Goal: Task Accomplishment & Management: Manage account settings

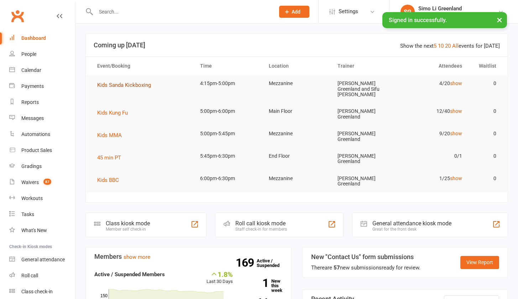
click at [124, 84] on span "Kids Sanda Kickboxing" at bounding box center [124, 85] width 54 height 6
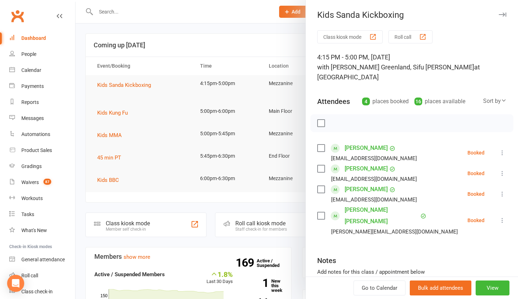
click at [346, 32] on button "Class kiosk mode" at bounding box center [349, 36] width 65 height 13
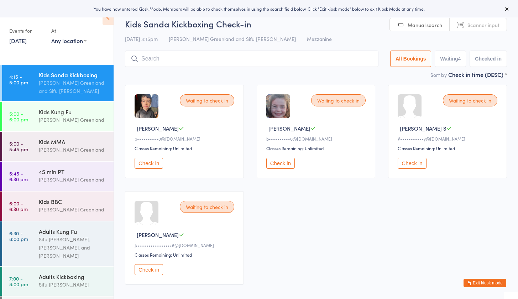
click at [155, 162] on button "Check in" at bounding box center [149, 163] width 28 height 11
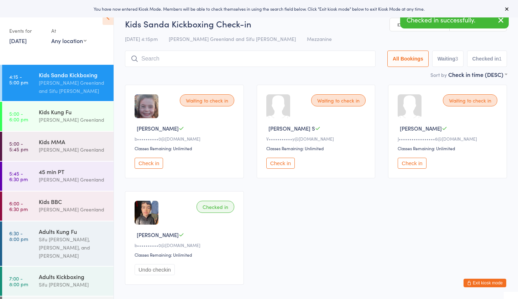
click at [151, 161] on button "Check in" at bounding box center [149, 163] width 28 height 11
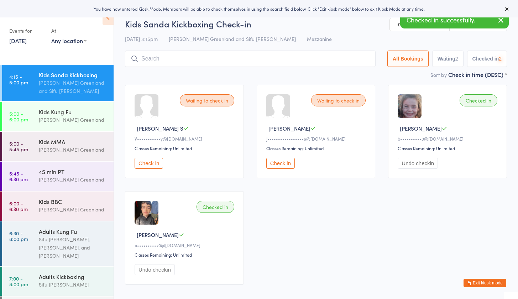
click at [151, 161] on button "Check in" at bounding box center [149, 163] width 28 height 11
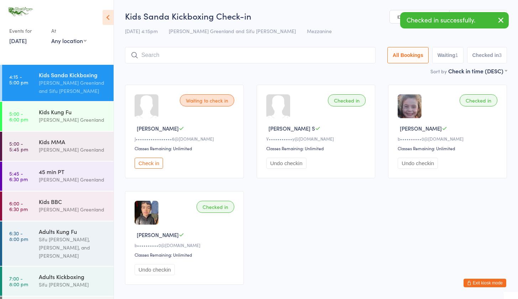
click at [164, 53] on input "search" at bounding box center [250, 55] width 251 height 16
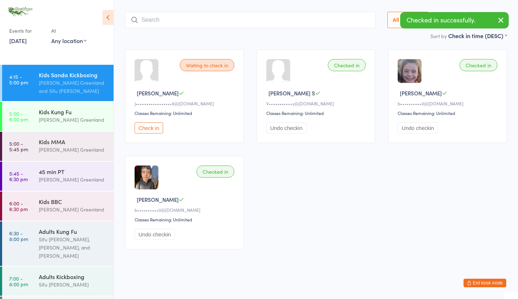
scroll to position [41, 0]
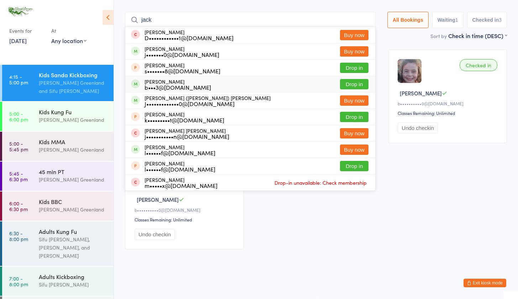
type input "jack"
click at [357, 80] on button "Drop in" at bounding box center [354, 84] width 28 height 10
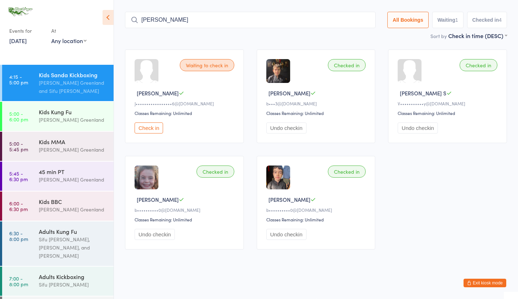
type input "emil"
click at [488, 283] on button "Exit kiosk mode" at bounding box center [484, 283] width 43 height 9
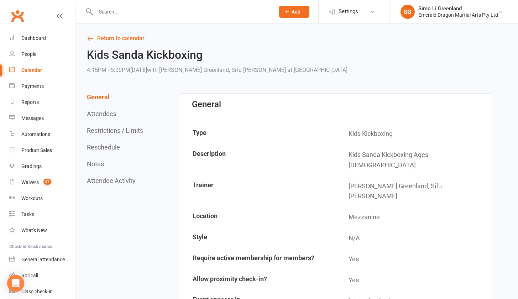
click at [103, 16] on input "text" at bounding box center [182, 12] width 176 height 10
click at [33, 35] on link "Dashboard" at bounding box center [42, 38] width 66 height 16
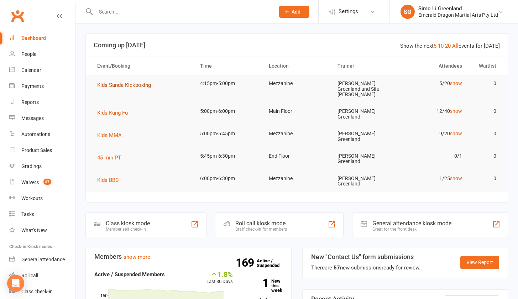
click at [123, 88] on button "Kids Sanda Kickboxing" at bounding box center [126, 85] width 59 height 9
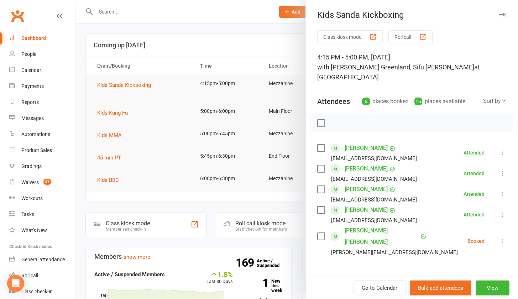
click at [340, 32] on button "Class kiosk mode" at bounding box center [349, 36] width 65 height 13
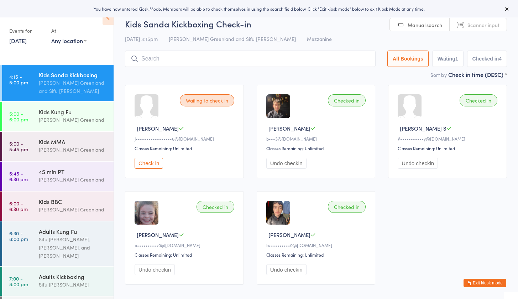
click at [169, 58] on input "search" at bounding box center [250, 59] width 251 height 16
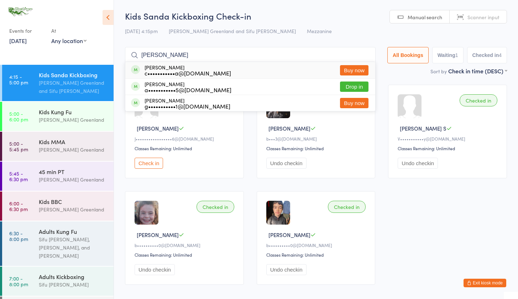
type input "Emily"
drag, startPoint x: 169, startPoint y: 58, endPoint x: 348, endPoint y: 87, distance: 181.0
click at [348, 87] on button "Drop in" at bounding box center [354, 86] width 28 height 10
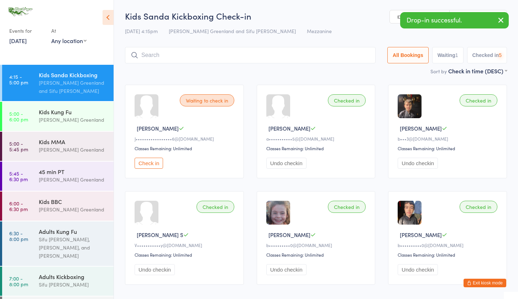
click at [165, 54] on input "search" at bounding box center [250, 55] width 251 height 16
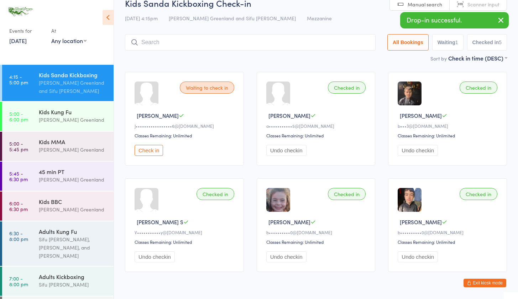
scroll to position [41, 0]
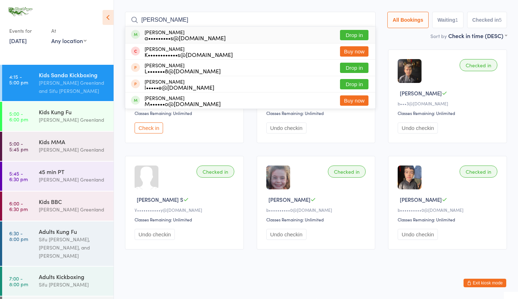
type input "Lila"
drag, startPoint x: 165, startPoint y: 54, endPoint x: 353, endPoint y: 28, distance: 190.1
click at [353, 30] on button "Drop in" at bounding box center [354, 35] width 28 height 10
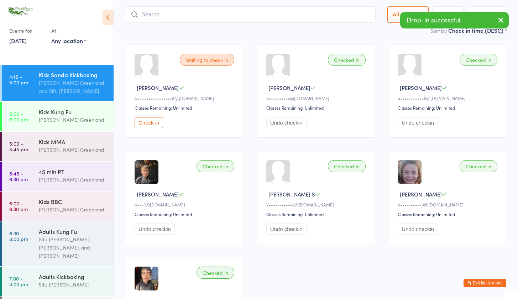
click at [191, 15] on input "search" at bounding box center [250, 14] width 251 height 16
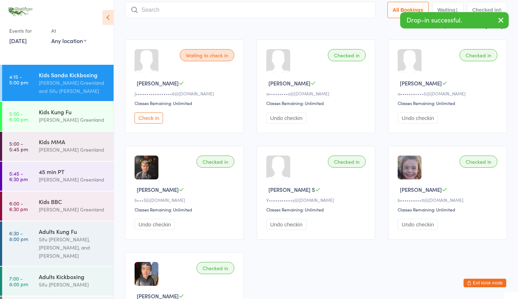
scroll to position [47, 0]
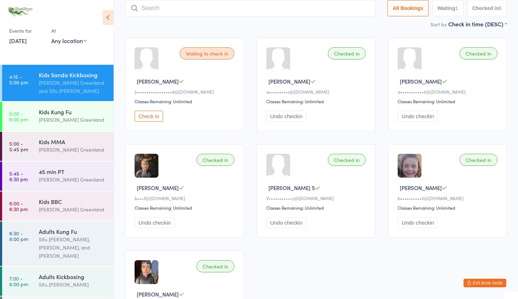
click at [150, 116] on button "Check in" at bounding box center [149, 116] width 28 height 11
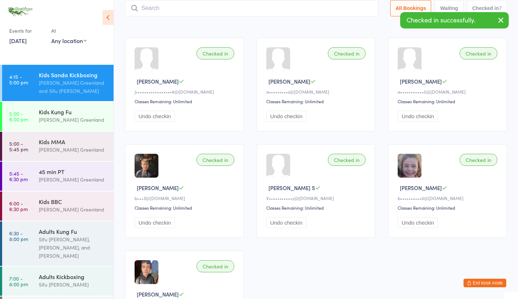
click at [151, 7] on input "search" at bounding box center [251, 8] width 253 height 16
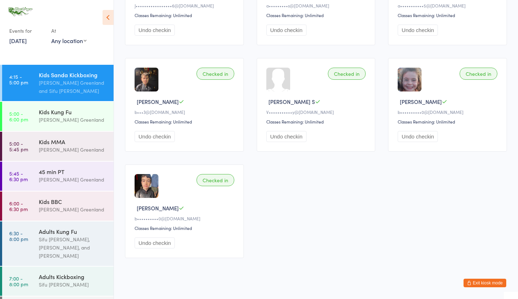
scroll to position [0, 0]
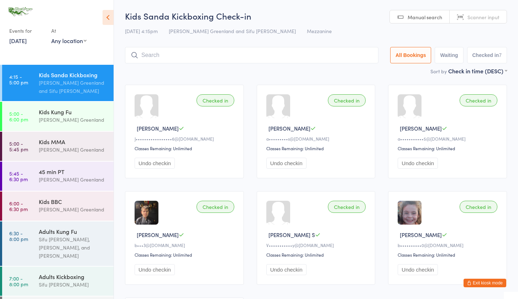
click at [146, 60] on input "search" at bounding box center [251, 55] width 253 height 16
click at [485, 283] on button "Exit kiosk mode" at bounding box center [484, 283] width 43 height 9
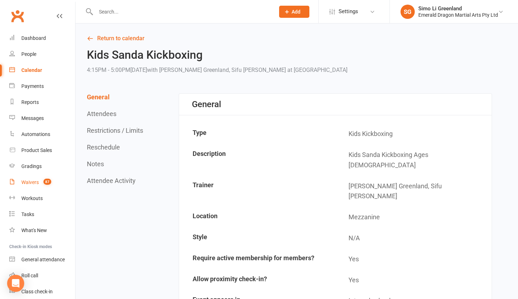
click at [26, 184] on div "Waivers" at bounding box center [29, 182] width 17 height 6
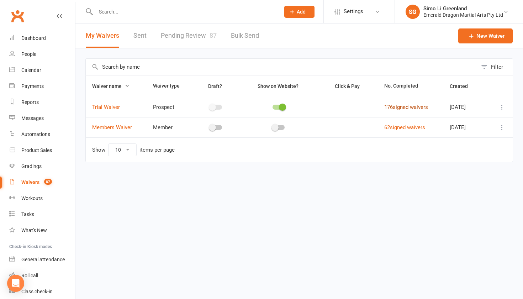
click at [406, 107] on link "176 signed waivers" at bounding box center [406, 107] width 44 height 6
click at [414, 103] on td "176 signed waivers" at bounding box center [410, 107] width 65 height 20
click at [414, 108] on link "176 signed waivers" at bounding box center [406, 107] width 44 height 6
click at [403, 108] on link "176 signed waivers" at bounding box center [406, 107] width 44 height 6
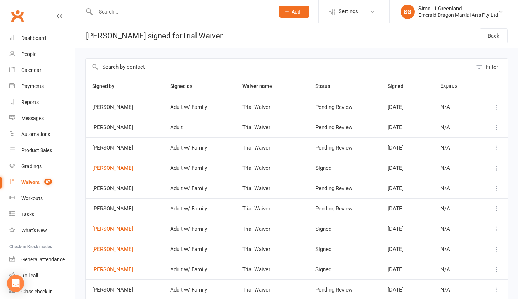
click at [122, 11] on input "text" at bounding box center [182, 12] width 176 height 10
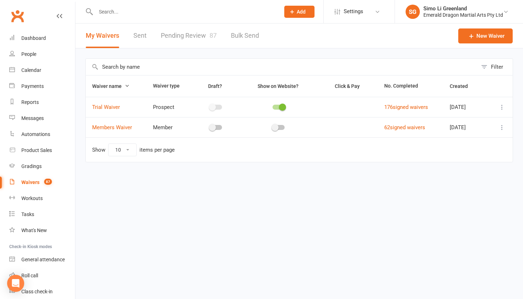
click at [204, 33] on link "Pending Review 87" at bounding box center [189, 35] width 56 height 25
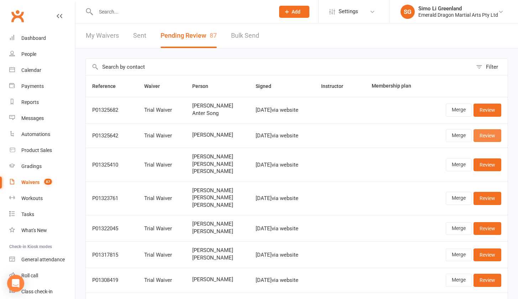
click at [491, 134] on link "Review" at bounding box center [487, 135] width 28 height 13
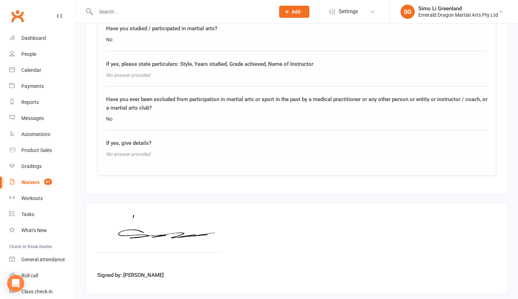
scroll to position [904, 0]
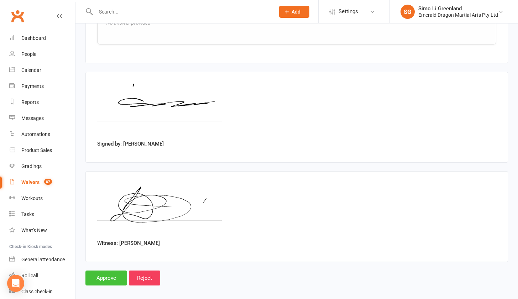
click at [109, 270] on input "Approve" at bounding box center [106, 277] width 42 height 15
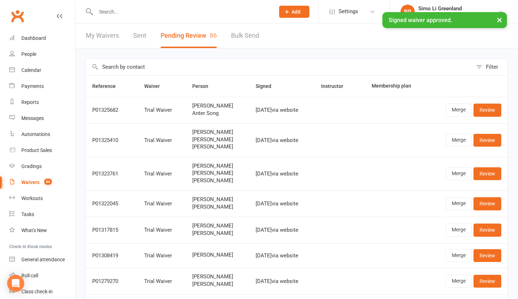
click at [114, 10] on input "text" at bounding box center [182, 12] width 176 height 10
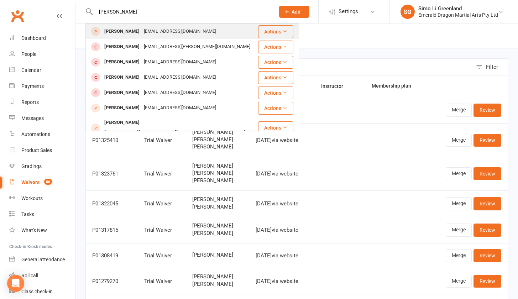
type input "gail"
click at [129, 28] on div "[PERSON_NAME]" at bounding box center [122, 31] width 40 height 10
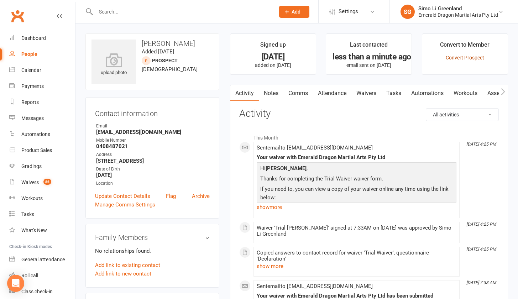
click at [466, 59] on link "Convert Prospect" at bounding box center [465, 58] width 38 height 6
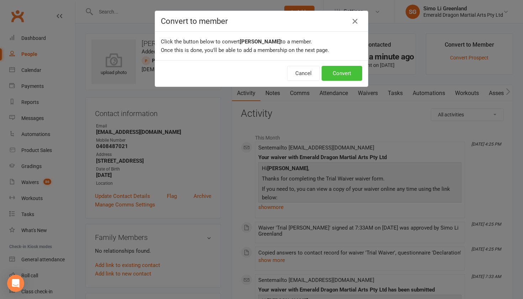
click at [339, 72] on button "Convert" at bounding box center [342, 73] width 41 height 15
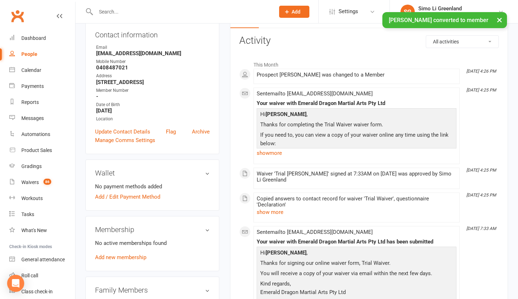
scroll to position [112, 0]
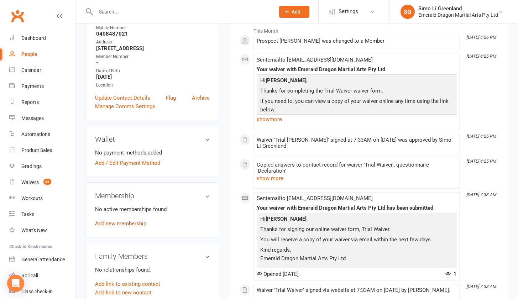
click at [126, 223] on link "Add new membership" at bounding box center [120, 223] width 51 height 6
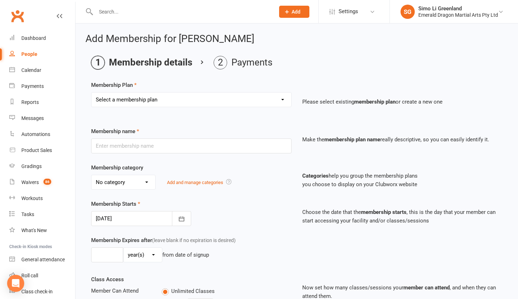
select select "6"
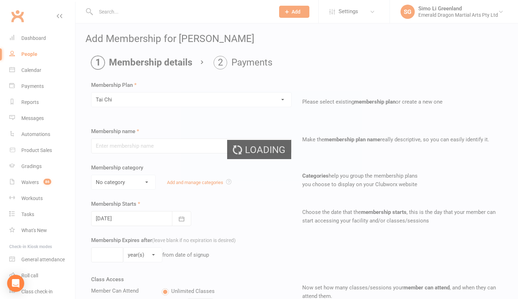
type input "[MEDICAL_DATA]"
select select "1"
type input "0"
type input "2"
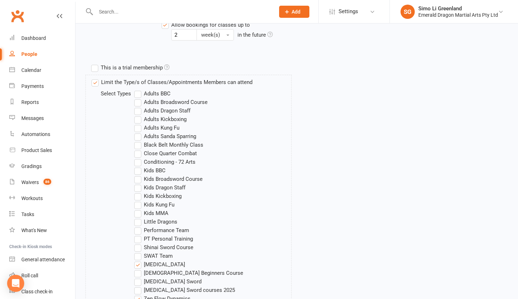
scroll to position [483, 0]
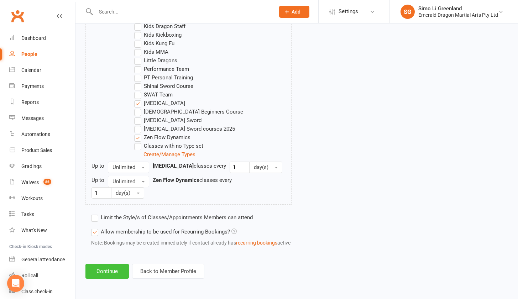
click at [102, 266] on button "Continue" at bounding box center [106, 271] width 43 height 15
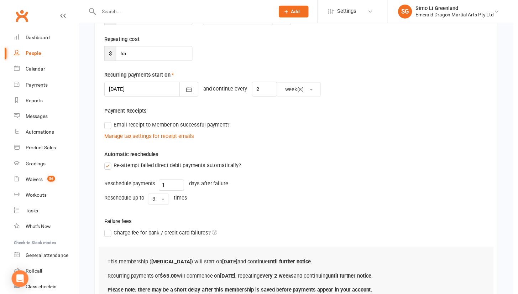
scroll to position [196, 0]
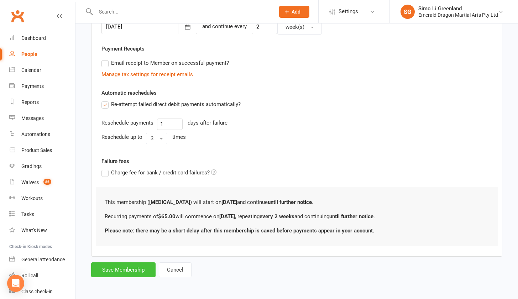
click at [117, 266] on button "Save Membership" at bounding box center [123, 269] width 64 height 15
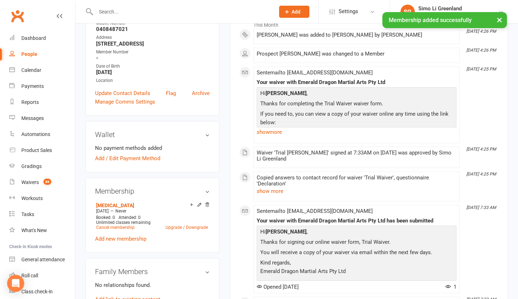
scroll to position [179, 0]
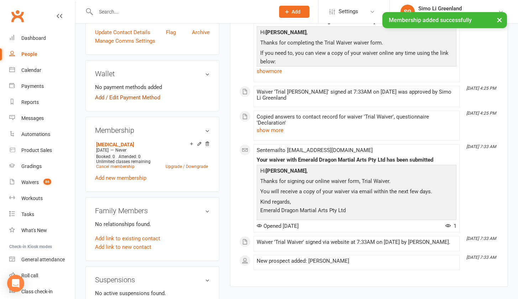
click at [139, 99] on link "Add / Edit Payment Method" at bounding box center [127, 97] width 65 height 9
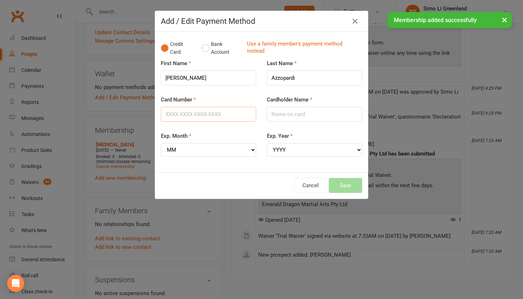
click at [195, 113] on input "Card Number" at bounding box center [208, 114] width 95 height 15
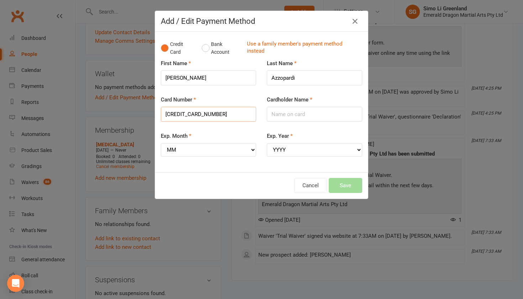
click at [176, 114] on input "4564680410993991" at bounding box center [208, 114] width 95 height 15
click at [188, 114] on input "4564680410993991" at bounding box center [208, 114] width 95 height 15
click at [217, 113] on input "4564680410993991" at bounding box center [208, 114] width 95 height 15
type input "4564680410993991"
click at [274, 114] on input "Cardholder Name" at bounding box center [314, 114] width 95 height 15
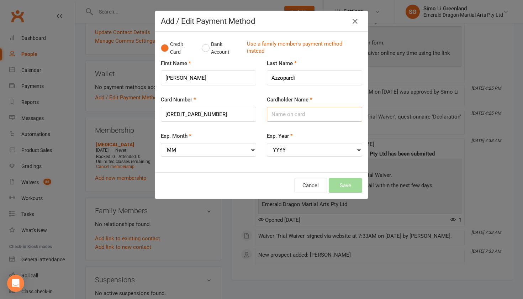
click at [323, 116] on input "Cardholder Name" at bounding box center [314, 114] width 95 height 15
type input "GAIL AZZOPARDI"
select select "09"
select select "2025"
click at [340, 185] on button "Save" at bounding box center [345, 185] width 33 height 15
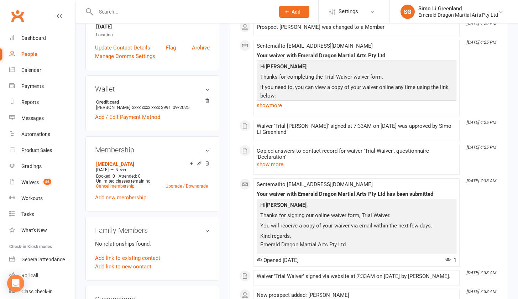
scroll to position [0, 0]
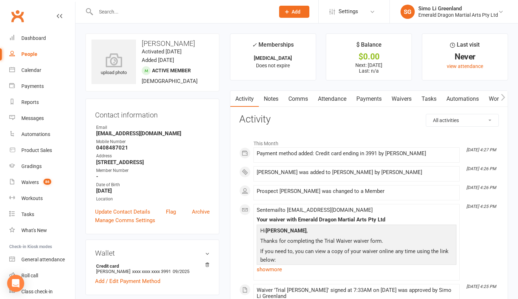
click at [382, 94] on link "Payments" at bounding box center [368, 99] width 35 height 16
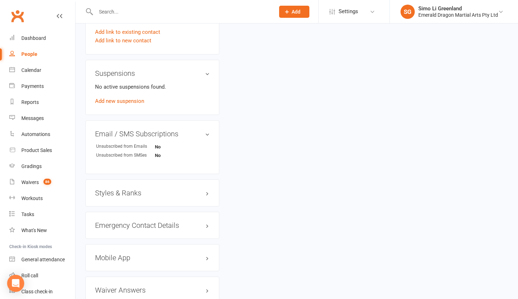
scroll to position [483, 0]
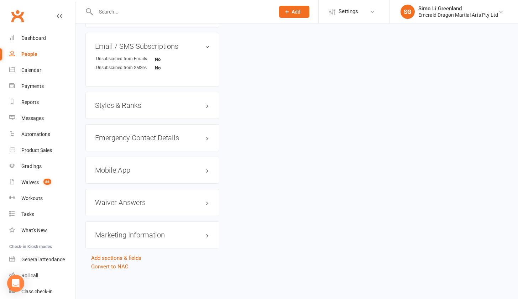
click at [122, 169] on div "Mobile App" at bounding box center [152, 170] width 134 height 27
click at [124, 167] on h3 "Mobile App" at bounding box center [152, 170] width 115 height 8
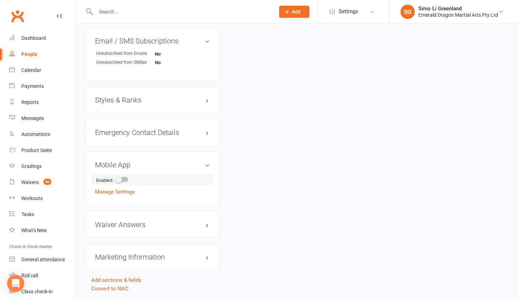
click at [131, 178] on switch at bounding box center [122, 180] width 18 height 5
click at [128, 179] on div at bounding box center [122, 179] width 12 height 5
click at [116, 178] on input "checkbox" at bounding box center [116, 178] width 0 height 0
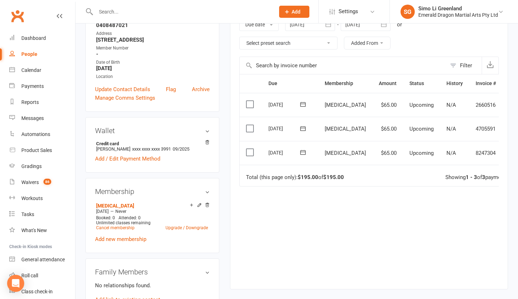
scroll to position [0, 0]
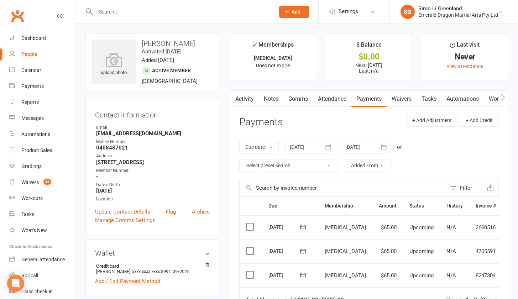
click at [503, 98] on icon "button" at bounding box center [503, 97] width 4 height 7
click at [504, 96] on icon "button" at bounding box center [503, 97] width 4 height 7
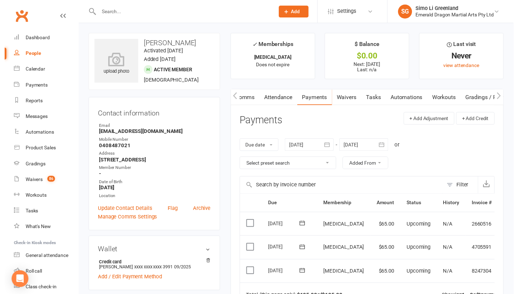
scroll to position [0, 107]
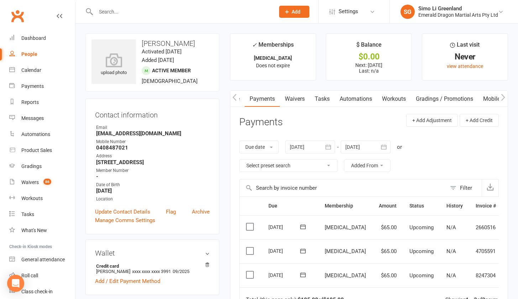
click at [496, 98] on link "Mobile App" at bounding box center [497, 99] width 38 height 16
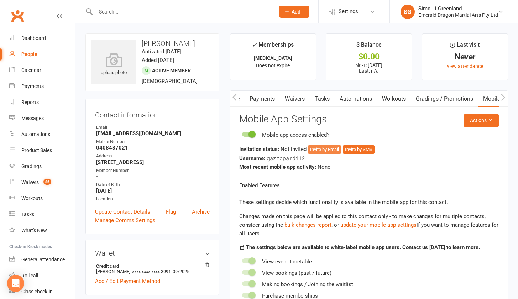
click at [324, 149] on button "Invite by Email" at bounding box center [324, 149] width 33 height 9
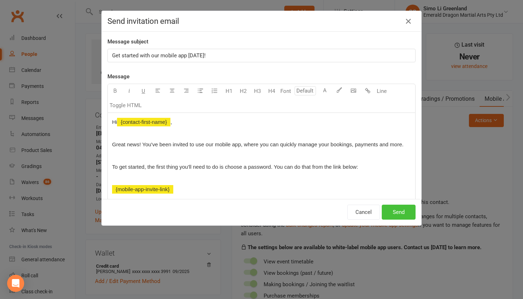
click at [395, 210] on button "Send" at bounding box center [399, 212] width 34 height 15
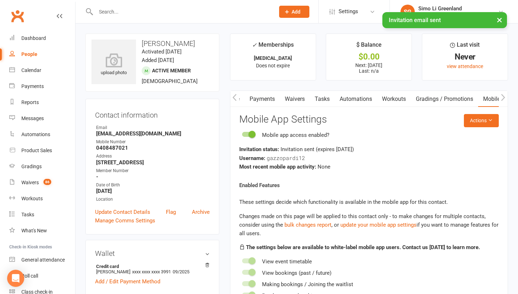
click at [236, 96] on icon "button" at bounding box center [234, 97] width 4 height 7
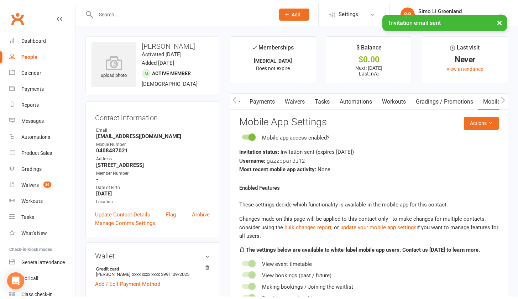
scroll to position [0, 53]
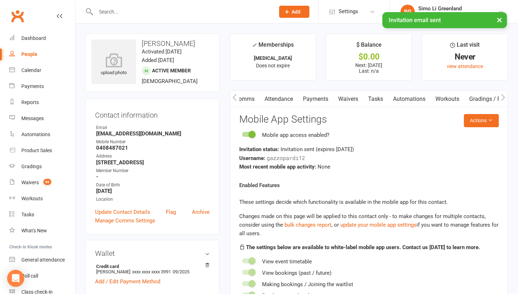
click at [236, 96] on icon "button" at bounding box center [234, 97] width 4 height 7
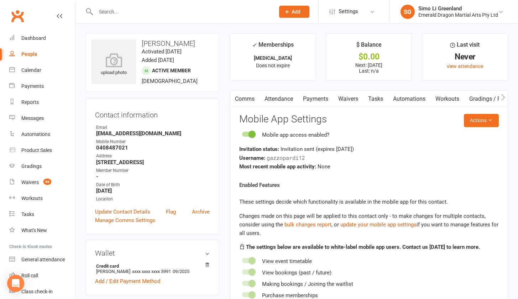
scroll to position [0, 0]
click at [236, 96] on icon "button" at bounding box center [234, 97] width 4 height 7
click at [235, 96] on icon "button" at bounding box center [234, 97] width 4 height 7
click at [248, 98] on link "Activity" at bounding box center [244, 99] width 28 height 16
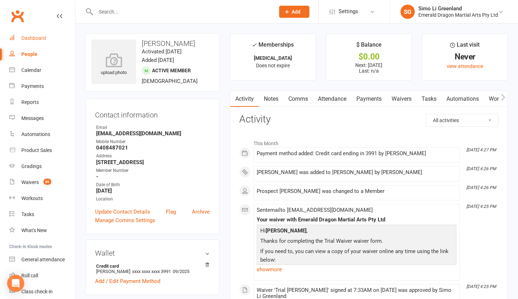
click at [40, 34] on link "Dashboard" at bounding box center [42, 38] width 66 height 16
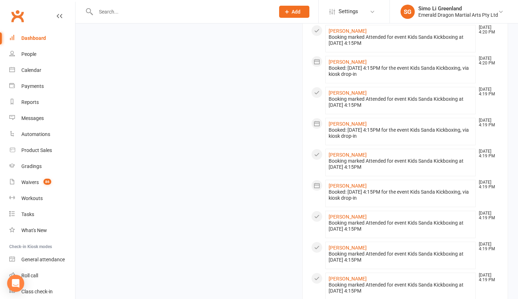
scroll to position [689, 0]
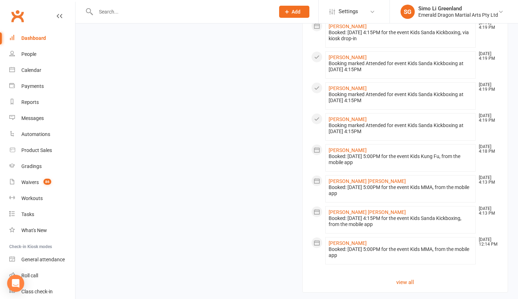
click at [26, 49] on link "People" at bounding box center [42, 54] width 66 height 16
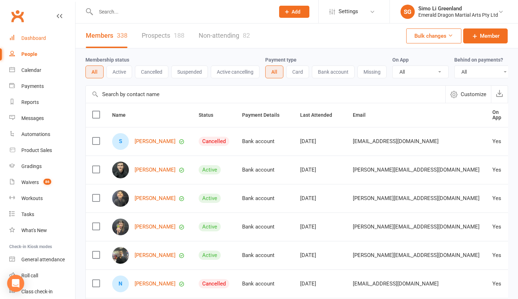
click at [32, 37] on div "Dashboard" at bounding box center [33, 38] width 25 height 6
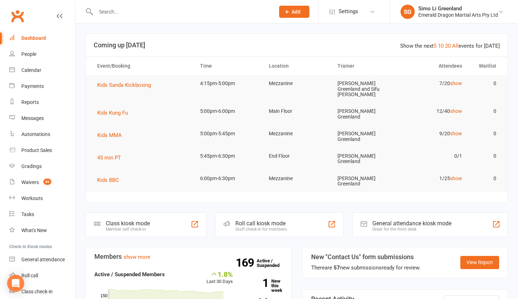
click at [137, 15] on input "text" at bounding box center [182, 12] width 176 height 10
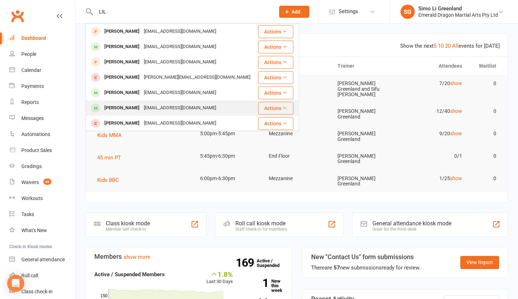
type input "LIL"
click at [120, 110] on div "[PERSON_NAME]" at bounding box center [122, 108] width 40 height 10
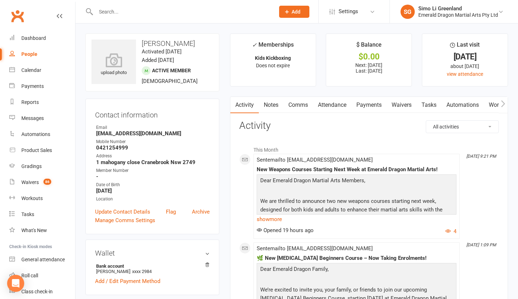
click at [106, 14] on input "text" at bounding box center [182, 12] width 176 height 10
click at [32, 36] on div "Dashboard" at bounding box center [33, 38] width 25 height 6
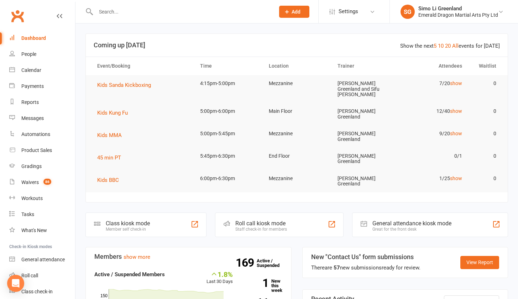
click at [128, 71] on th "Event/Booking" at bounding box center [142, 66] width 103 height 18
click at [127, 84] on span "Kids Sanda Kickboxing" at bounding box center [124, 85] width 54 height 6
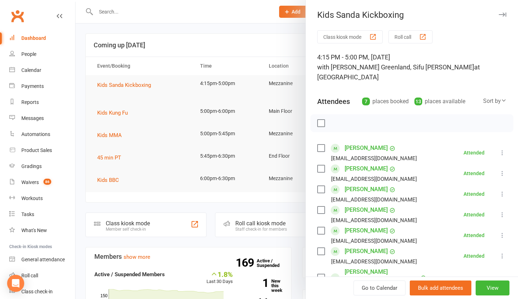
click at [124, 11] on div at bounding box center [296, 149] width 442 height 299
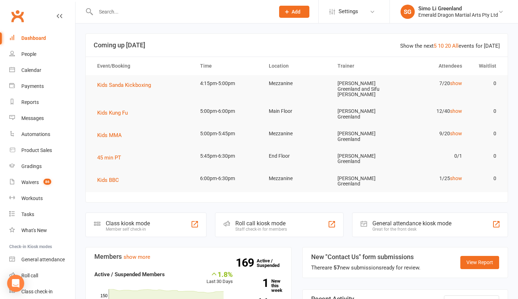
click at [120, 11] on input "text" at bounding box center [182, 12] width 176 height 10
click at [115, 85] on span "Kids Sanda Kickboxing" at bounding box center [124, 85] width 54 height 6
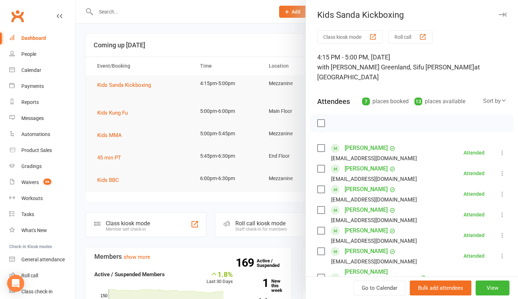
click at [354, 36] on button "Class kiosk mode" at bounding box center [349, 36] width 65 height 13
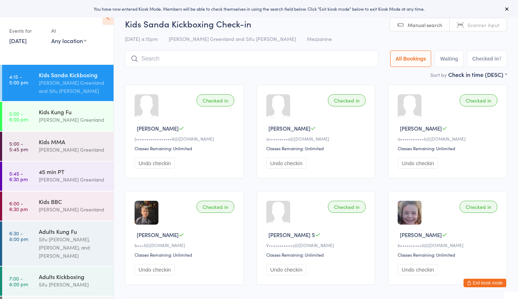
click at [163, 64] on input "search" at bounding box center [251, 59] width 253 height 16
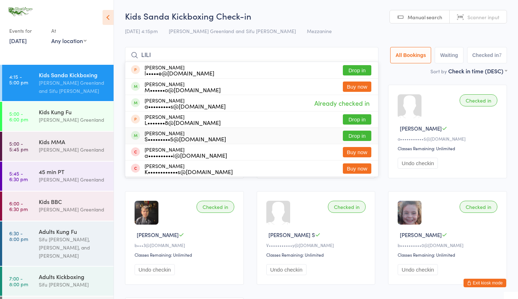
type input "LILI"
click at [348, 138] on button "Drop in" at bounding box center [357, 136] width 28 height 10
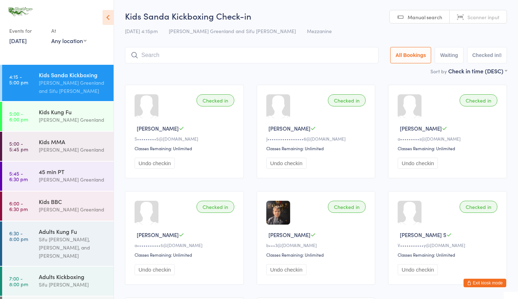
click at [500, 284] on button "Exit kiosk mode" at bounding box center [484, 283] width 43 height 9
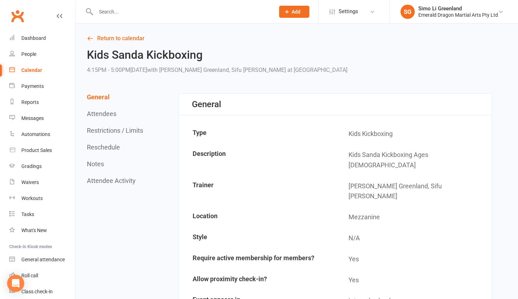
click at [116, 9] on input "text" at bounding box center [182, 12] width 176 height 10
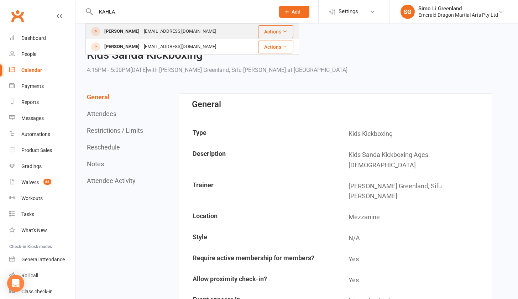
type input "KAHLA"
click at [110, 28] on div "[PERSON_NAME]" at bounding box center [122, 31] width 40 height 10
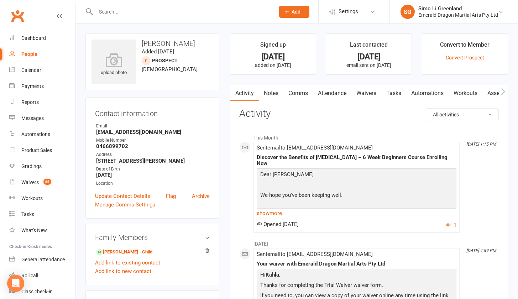
scroll to position [143, 0]
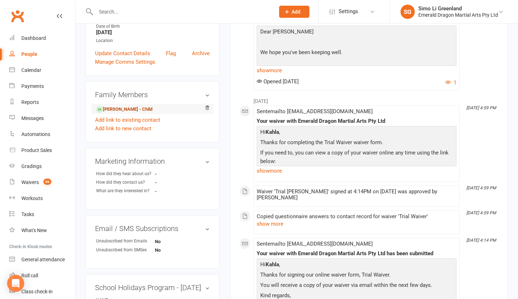
click at [124, 113] on link "[PERSON_NAME] - Child" at bounding box center [124, 109] width 56 height 7
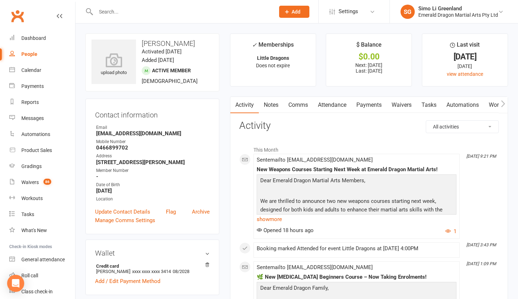
click at [118, 15] on input "text" at bounding box center [182, 12] width 176 height 10
drag, startPoint x: 119, startPoint y: 15, endPoint x: 122, endPoint y: 9, distance: 6.6
click at [122, 9] on input "text" at bounding box center [182, 12] width 176 height 10
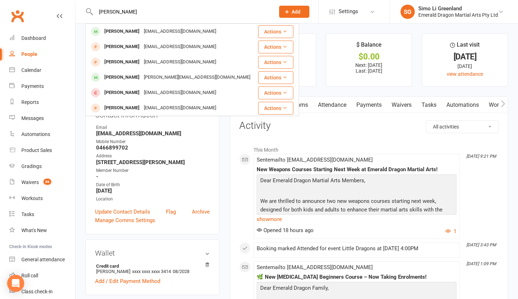
click at [136, 7] on input "[PERSON_NAME]" at bounding box center [182, 12] width 176 height 10
click at [135, 7] on input "[PERSON_NAME]" at bounding box center [182, 12] width 176 height 10
click at [125, 12] on input "[PERSON_NAME]" at bounding box center [182, 12] width 176 height 10
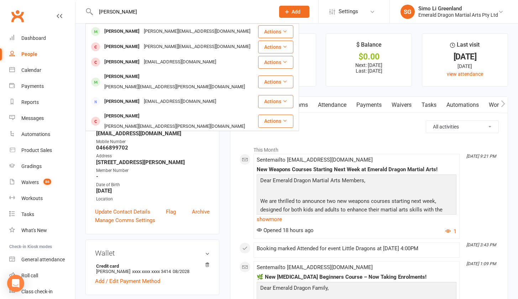
scroll to position [73, 0]
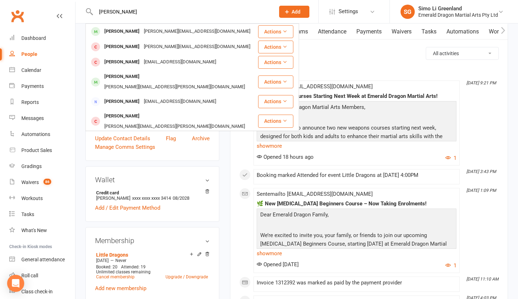
click at [153, 12] on input "[PERSON_NAME]" at bounding box center [182, 12] width 176 height 10
click at [153, 12] on input "ETH" at bounding box center [182, 12] width 176 height 10
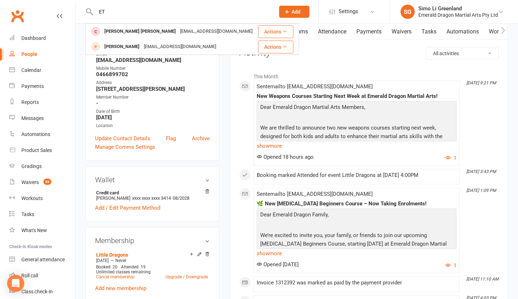
type input "E"
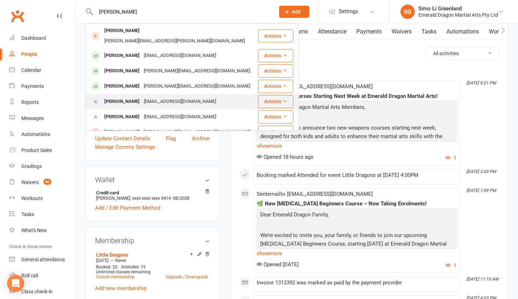
type input "[PERSON_NAME]"
click at [129, 96] on div "[PERSON_NAME]" at bounding box center [122, 101] width 40 height 10
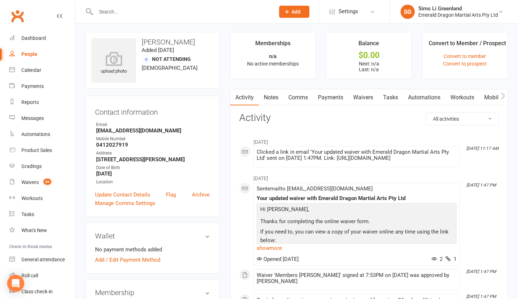
scroll to position [123, 0]
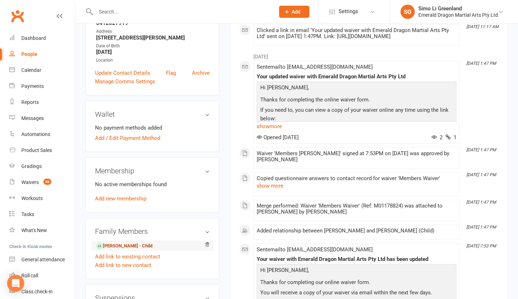
click at [132, 244] on link "[PERSON_NAME] - Child" at bounding box center [124, 245] width 56 height 7
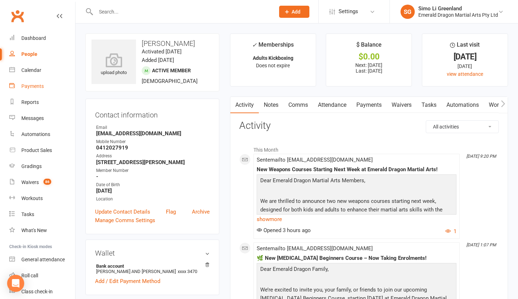
click at [36, 89] on div "Payments" at bounding box center [32, 86] width 22 height 6
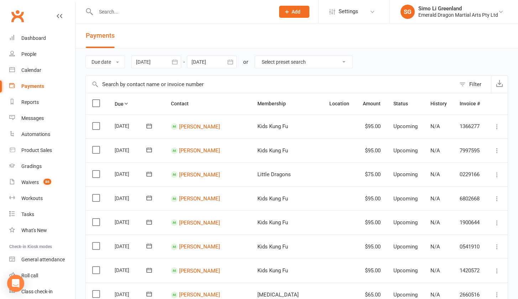
select select "0"
type input "[DATE]"
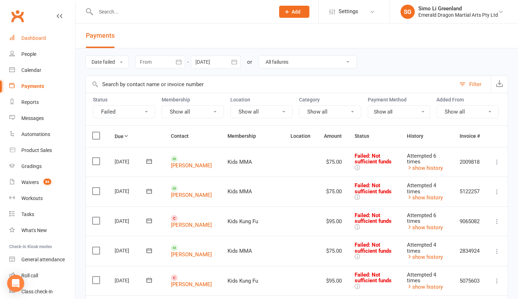
click at [20, 36] on link "Dashboard" at bounding box center [42, 38] width 66 height 16
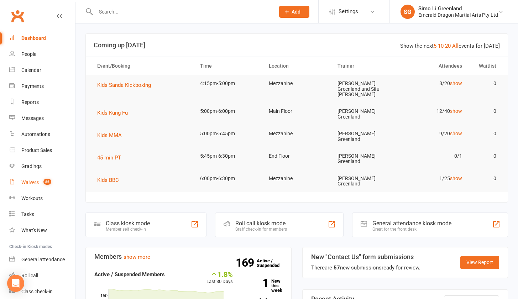
click at [35, 182] on div "Waivers" at bounding box center [29, 182] width 17 height 6
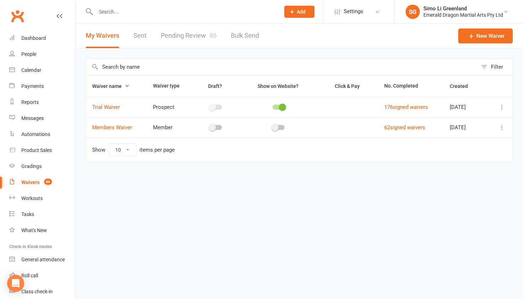
click at [200, 27] on link "Pending Review 86" at bounding box center [189, 35] width 56 height 25
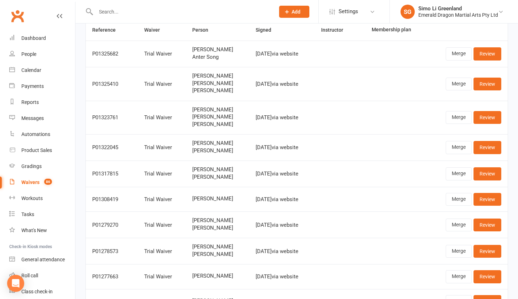
scroll to position [115, 0]
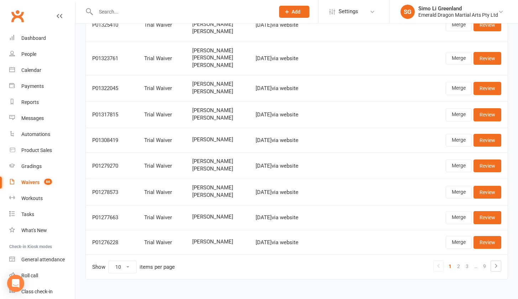
click at [125, 14] on input "text" at bounding box center [182, 12] width 176 height 10
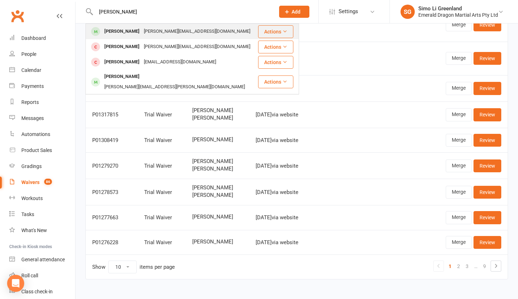
type input "[PERSON_NAME]"
click at [116, 29] on div "[PERSON_NAME]" at bounding box center [122, 31] width 40 height 10
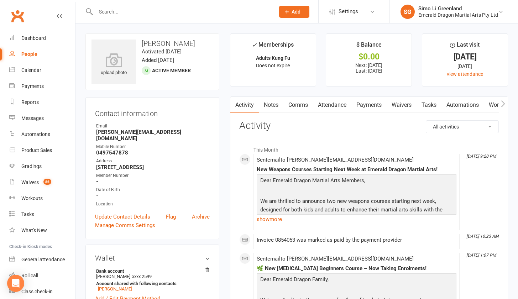
click at [371, 104] on link "Payments" at bounding box center [368, 105] width 35 height 16
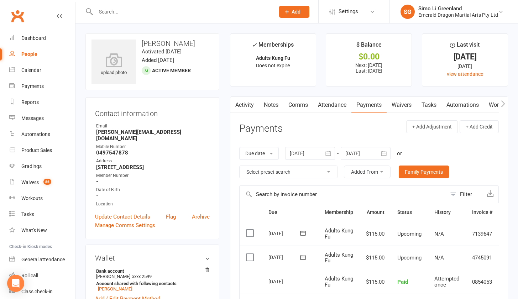
scroll to position [132, 0]
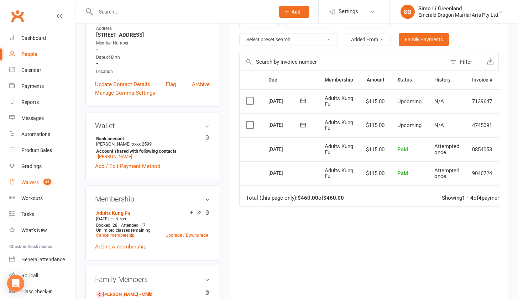
click at [27, 180] on div "Waivers" at bounding box center [29, 182] width 17 height 6
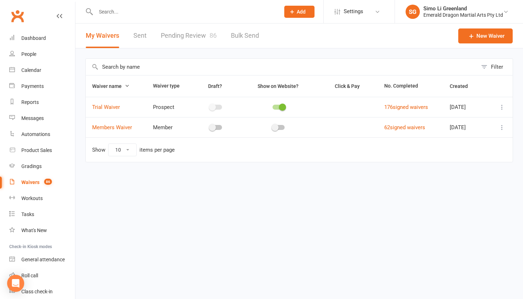
click at [194, 32] on link "Pending Review 86" at bounding box center [189, 35] width 56 height 25
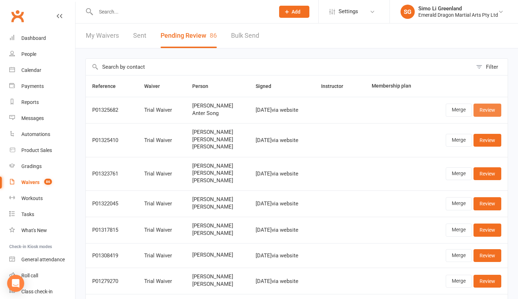
click at [488, 110] on link "Review" at bounding box center [487, 110] width 28 height 13
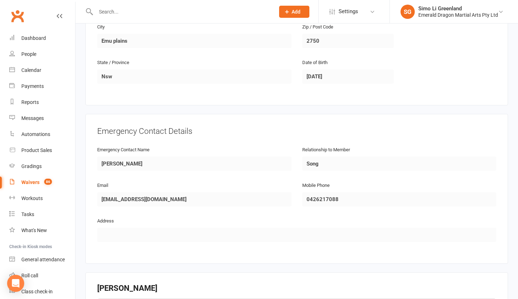
scroll to position [39, 0]
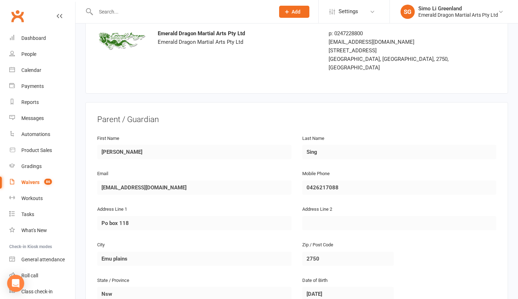
click at [32, 182] on div "Waivers" at bounding box center [30, 182] width 18 height 6
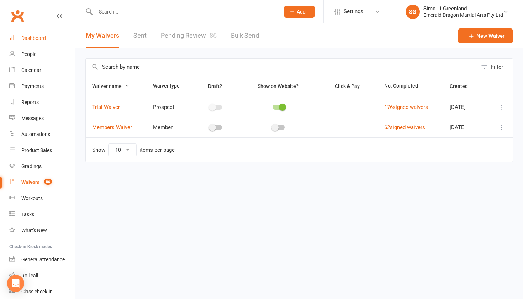
click at [35, 33] on link "Dashboard" at bounding box center [42, 38] width 66 height 16
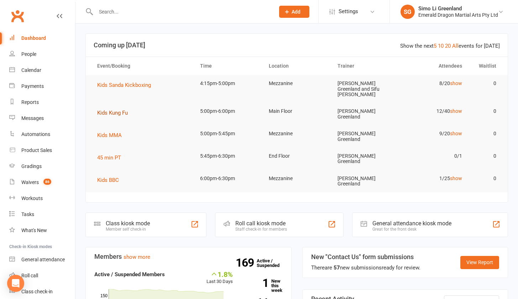
click at [107, 110] on span "Kids Kung Fu" at bounding box center [112, 113] width 31 height 6
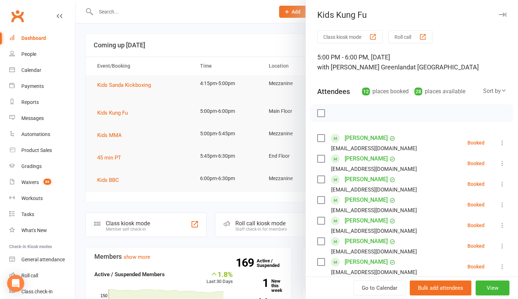
scroll to position [54, 0]
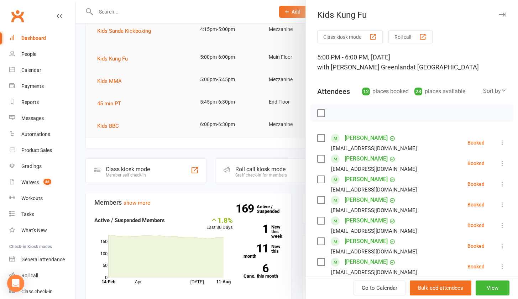
click at [121, 12] on div at bounding box center [296, 149] width 442 height 299
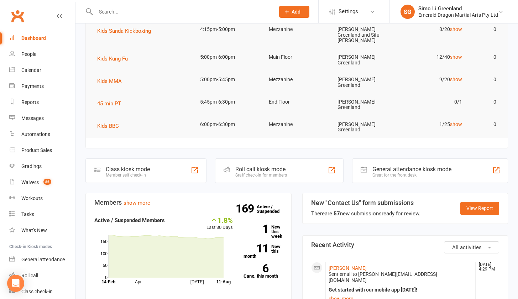
click at [124, 13] on input "text" at bounding box center [182, 12] width 176 height 10
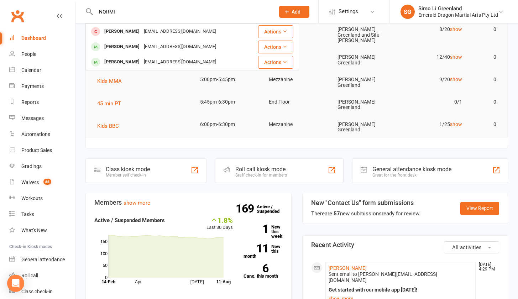
click at [132, 13] on input "NORMI" at bounding box center [182, 12] width 176 height 10
type input "N"
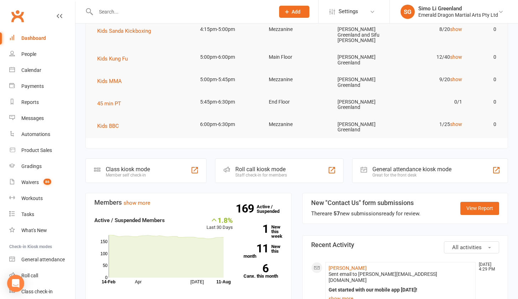
click at [142, 15] on input "text" at bounding box center [182, 12] width 176 height 10
click at [275, 244] on link "11 New this month" at bounding box center [262, 251] width 39 height 14
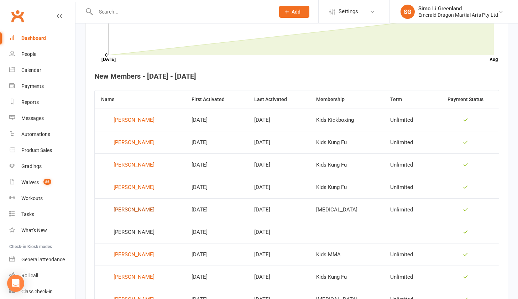
scroll to position [291, 0]
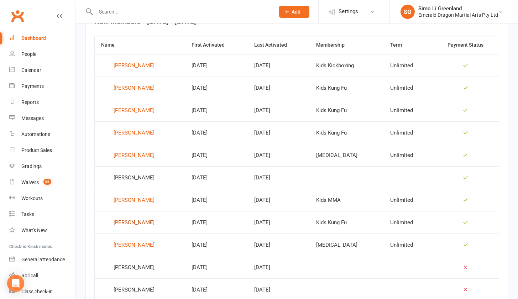
click at [137, 223] on div "[PERSON_NAME]" at bounding box center [134, 222] width 41 height 11
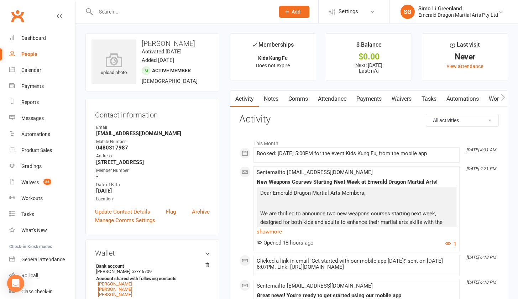
click at [505, 97] on icon "button" at bounding box center [503, 97] width 4 height 7
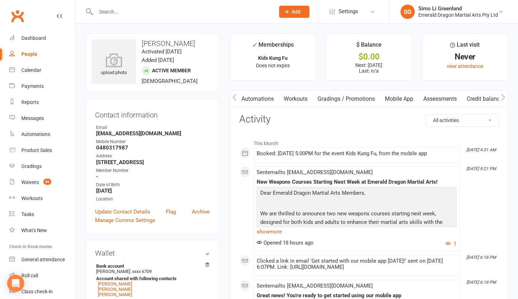
click at [505, 97] on icon "button" at bounding box center [503, 97] width 4 height 7
click at [505, 96] on button "button" at bounding box center [503, 99] width 9 height 16
click at [502, 96] on icon "button" at bounding box center [503, 97] width 4 height 7
click at [502, 95] on icon "button" at bounding box center [503, 97] width 4 height 7
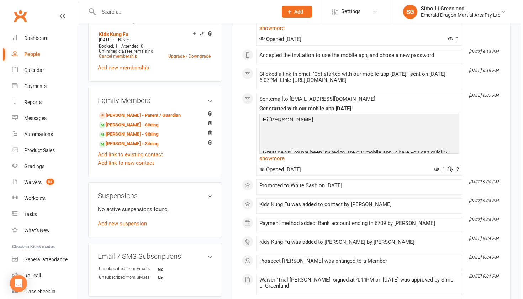
scroll to position [0, 0]
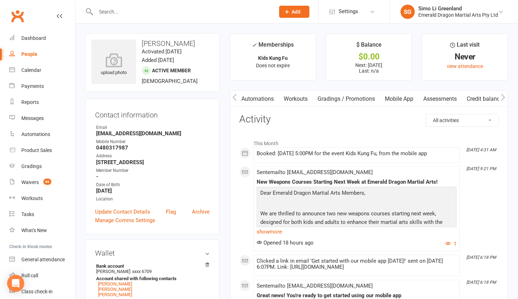
click at [502, 96] on icon "button" at bounding box center [503, 97] width 4 height 7
click at [504, 95] on icon "button" at bounding box center [503, 97] width 4 height 7
click at [504, 96] on icon "button" at bounding box center [503, 97] width 4 height 7
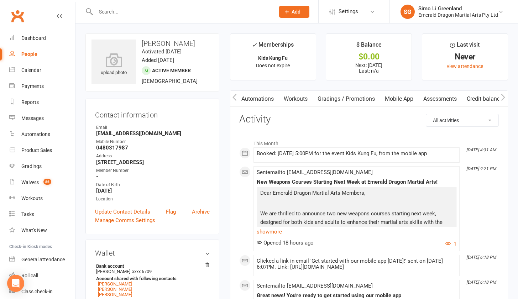
click at [399, 97] on link "Mobile App" at bounding box center [399, 99] width 38 height 16
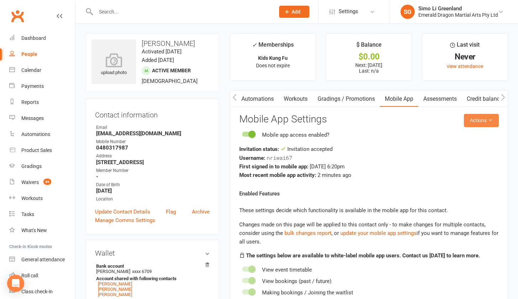
click at [480, 120] on button "Actions" at bounding box center [481, 120] width 35 height 13
click at [458, 133] on link "Send invitation email" at bounding box center [457, 136] width 70 height 14
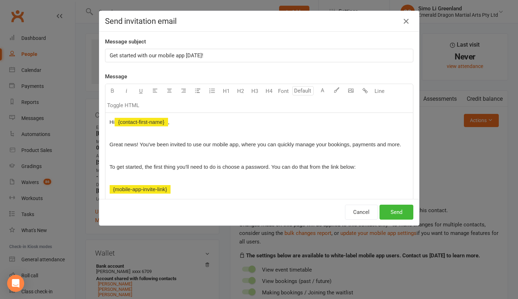
scroll to position [0, 205]
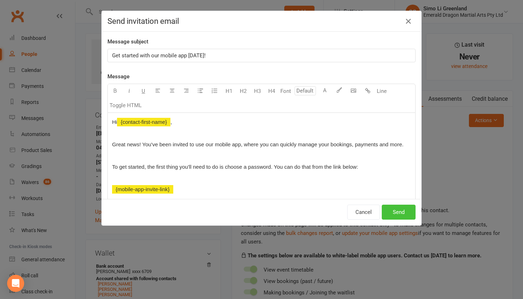
click at [394, 210] on button "Send" at bounding box center [399, 212] width 34 height 15
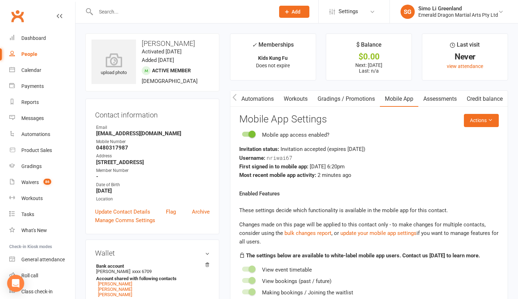
scroll to position [0, 0]
click at [487, 117] on button "Actions" at bounding box center [481, 120] width 35 height 13
click at [420, 122] on h3 "Mobile App Settings" at bounding box center [368, 119] width 259 height 11
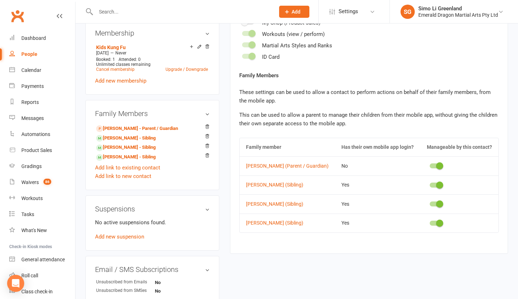
scroll to position [305, 0]
